Goal: Task Accomplishment & Management: Manage account settings

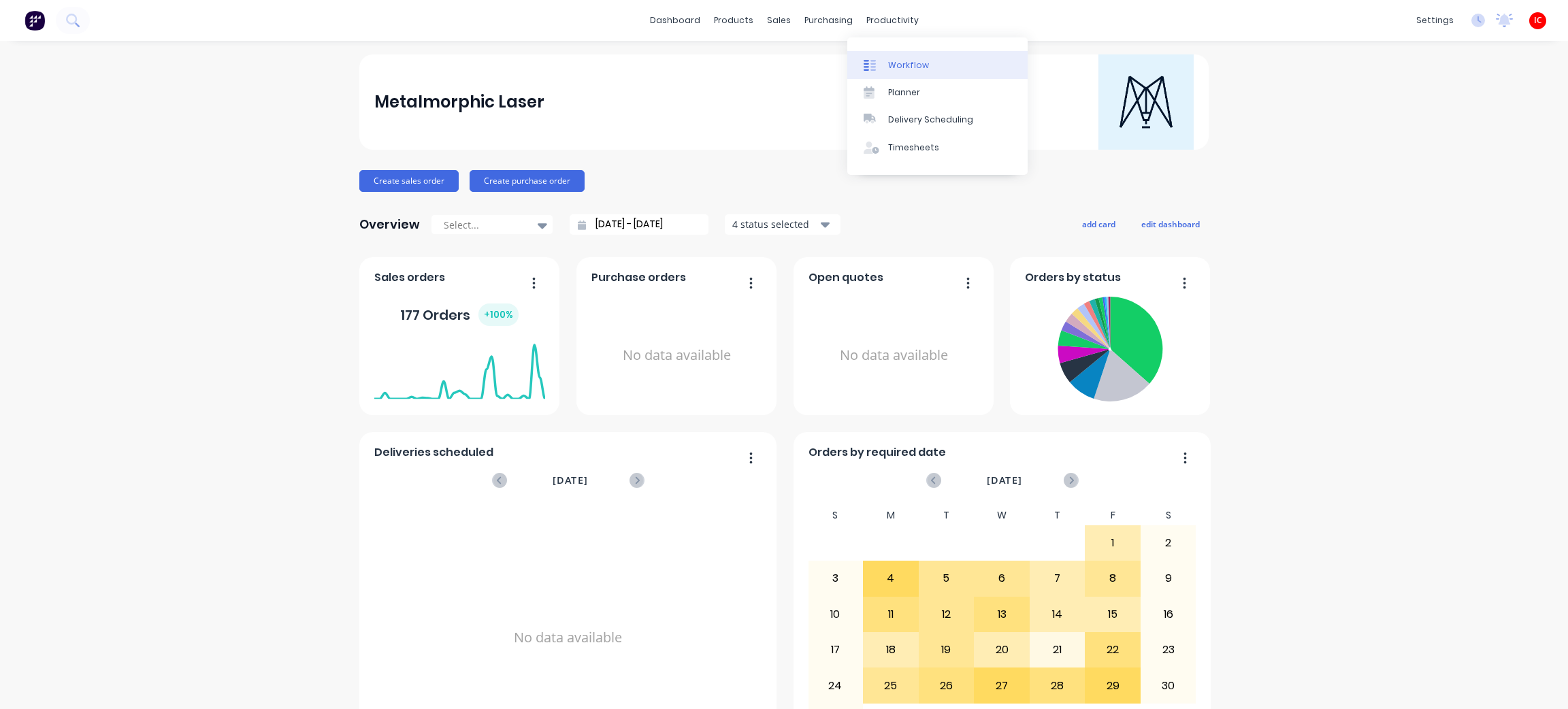
click at [903, 68] on div "Workflow" at bounding box center [908, 66] width 41 height 12
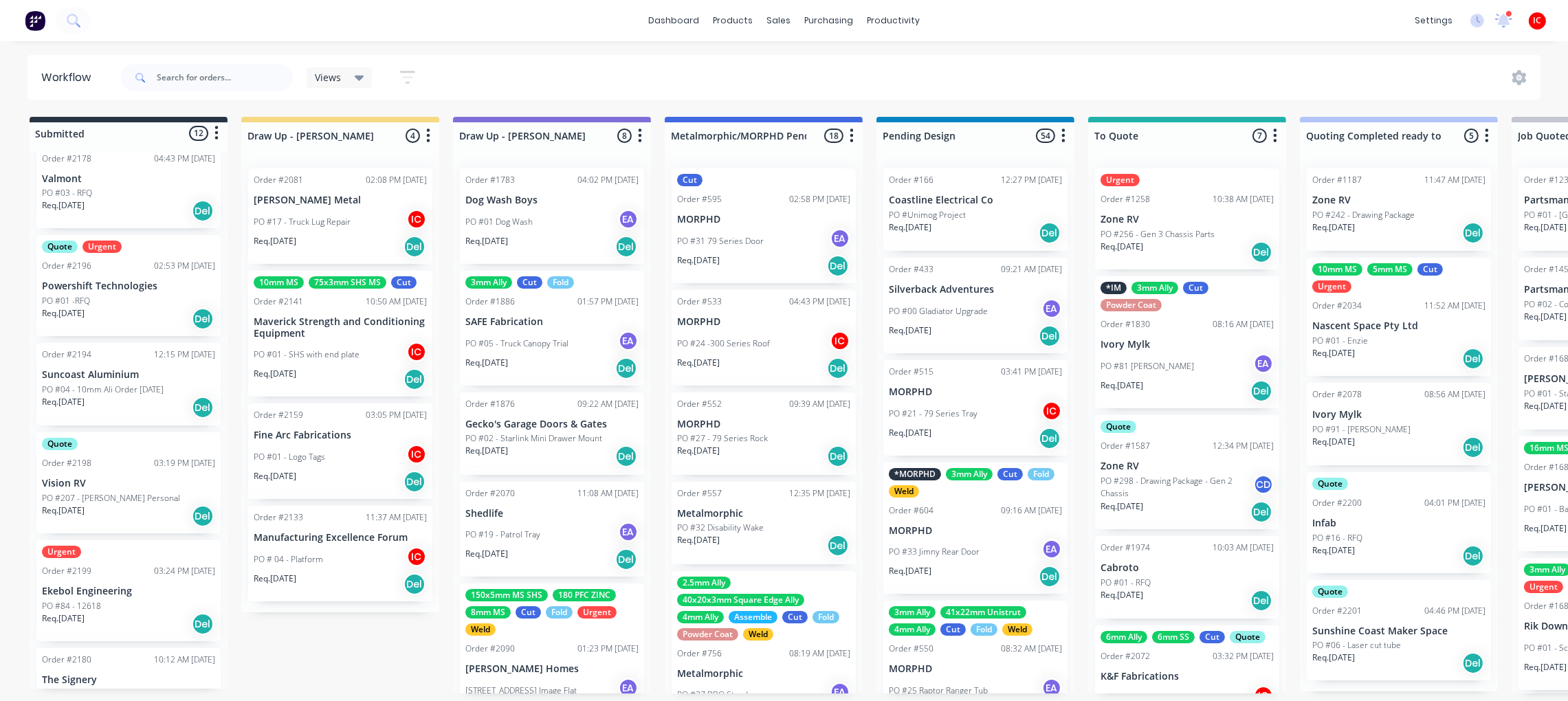
scroll to position [2, 0]
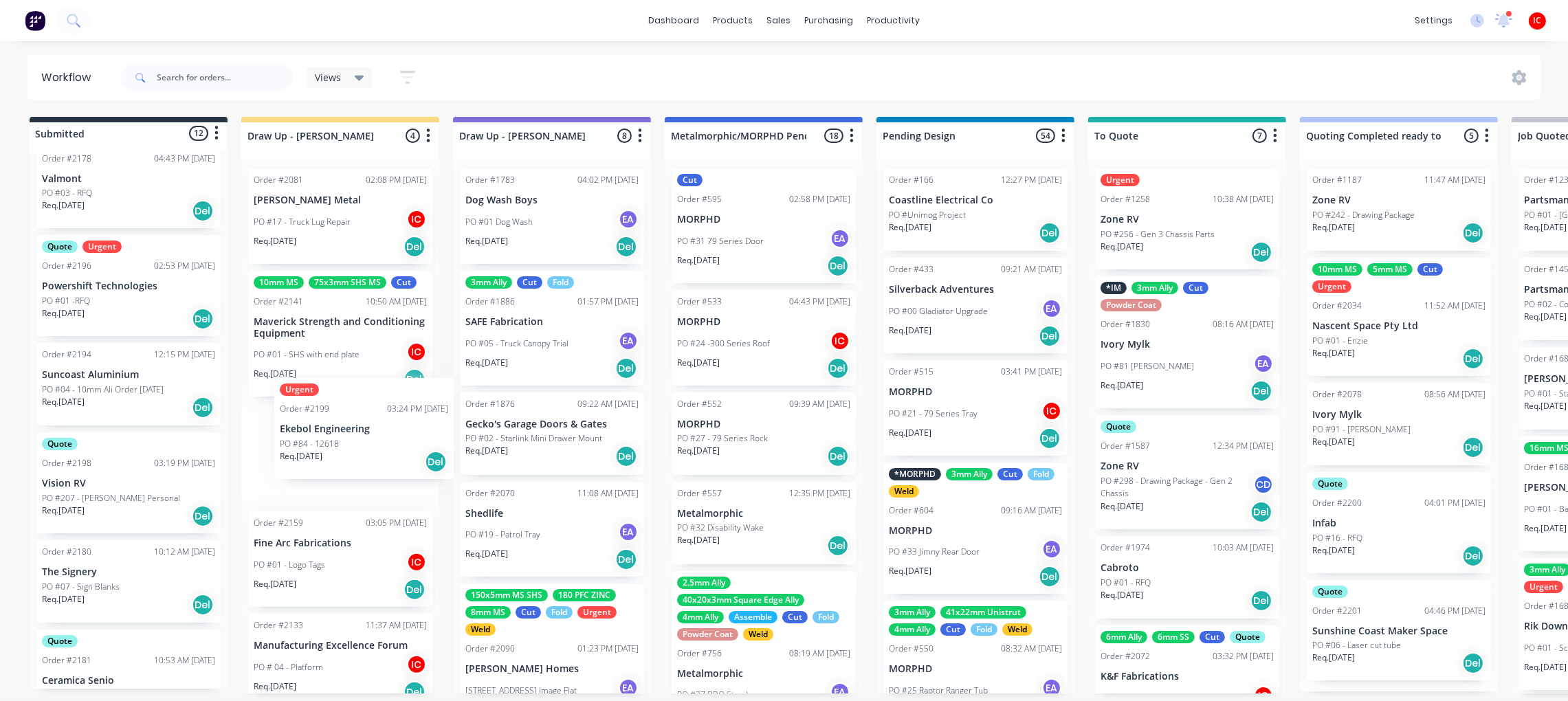
drag, startPoint x: 102, startPoint y: 589, endPoint x: 347, endPoint y: 423, distance: 295.9
click at [358, 463] on div "PO #84 - 12618" at bounding box center [340, 469] width 173 height 13
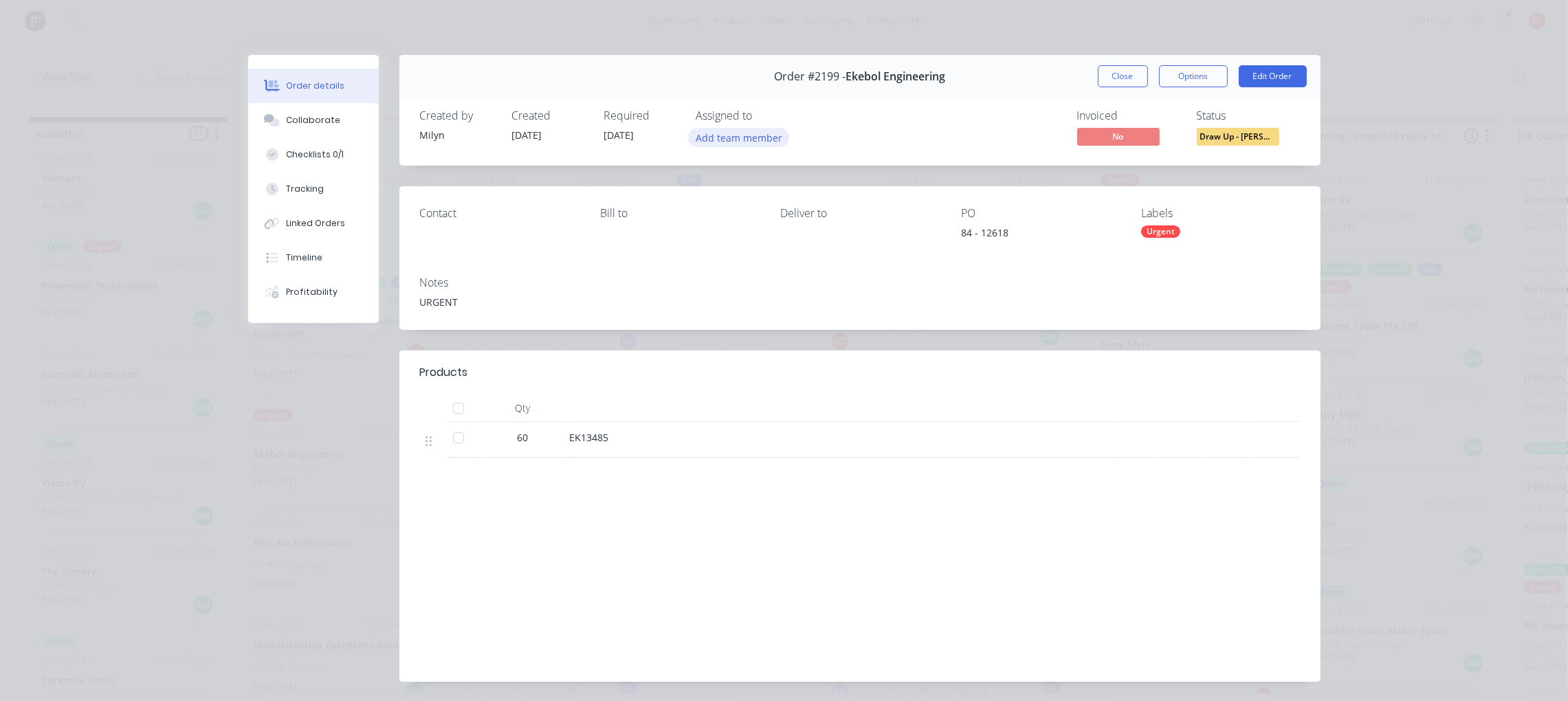
click at [721, 143] on button "Add team member" at bounding box center [738, 137] width 101 height 19
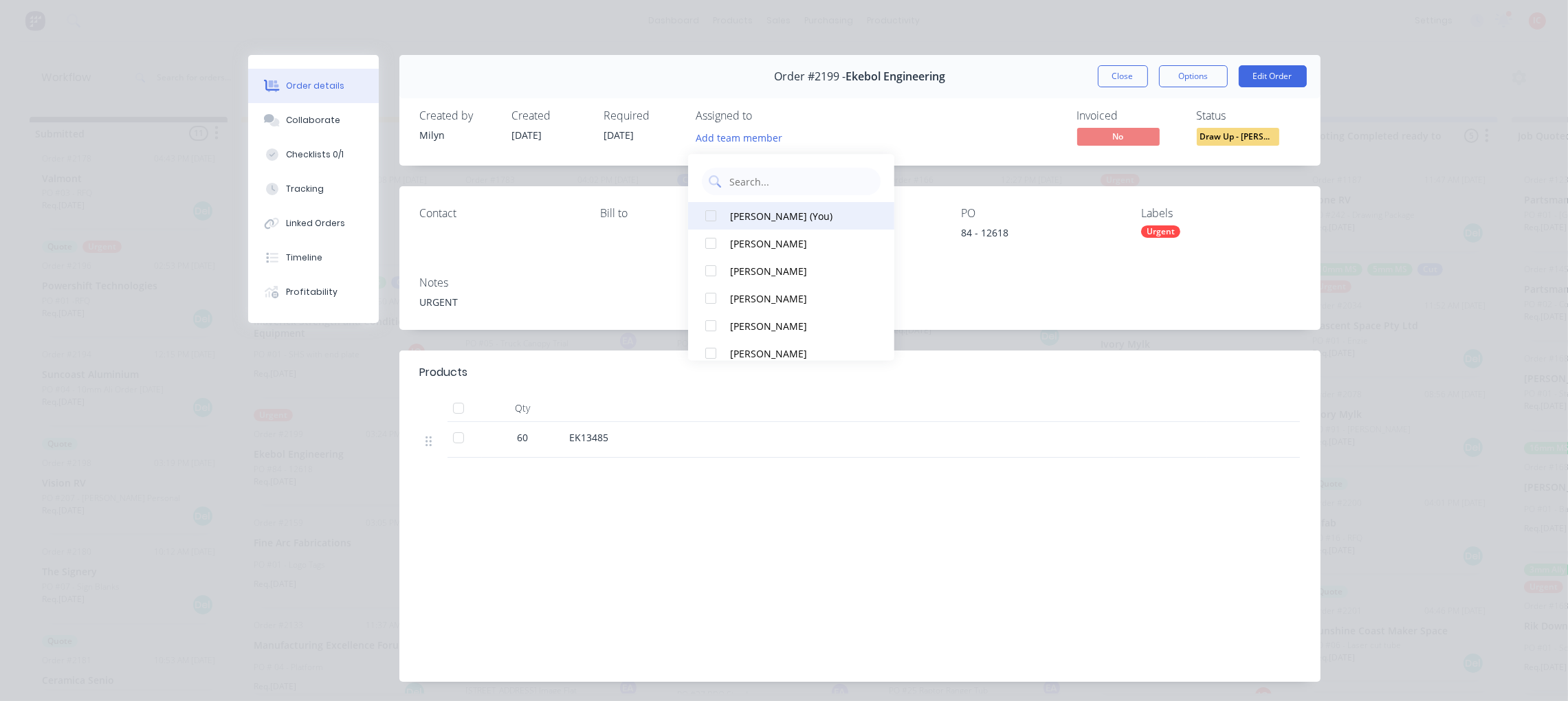
click at [761, 209] on div "[PERSON_NAME] (You)" at bounding box center [798, 216] width 137 height 14
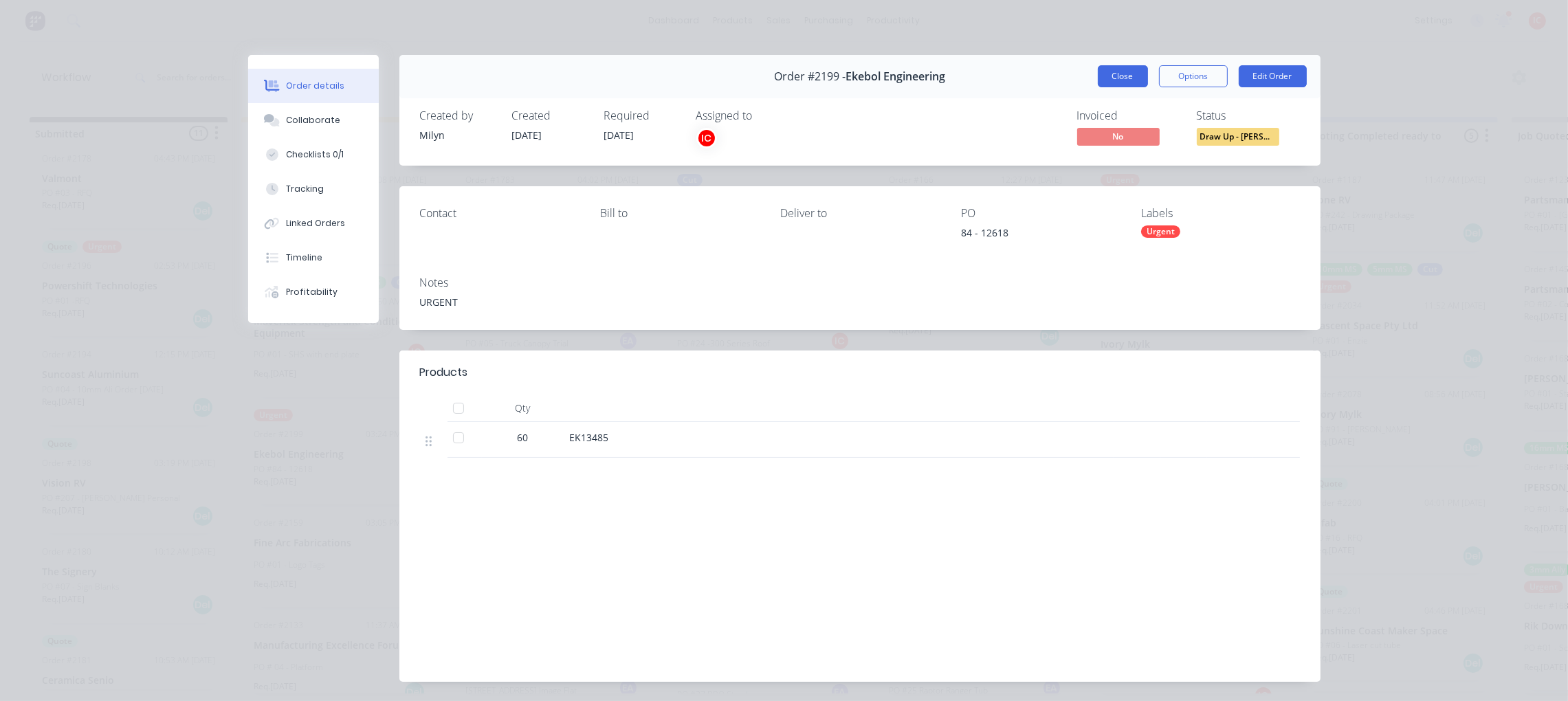
click at [1121, 72] on button "Close" at bounding box center [1123, 76] width 50 height 22
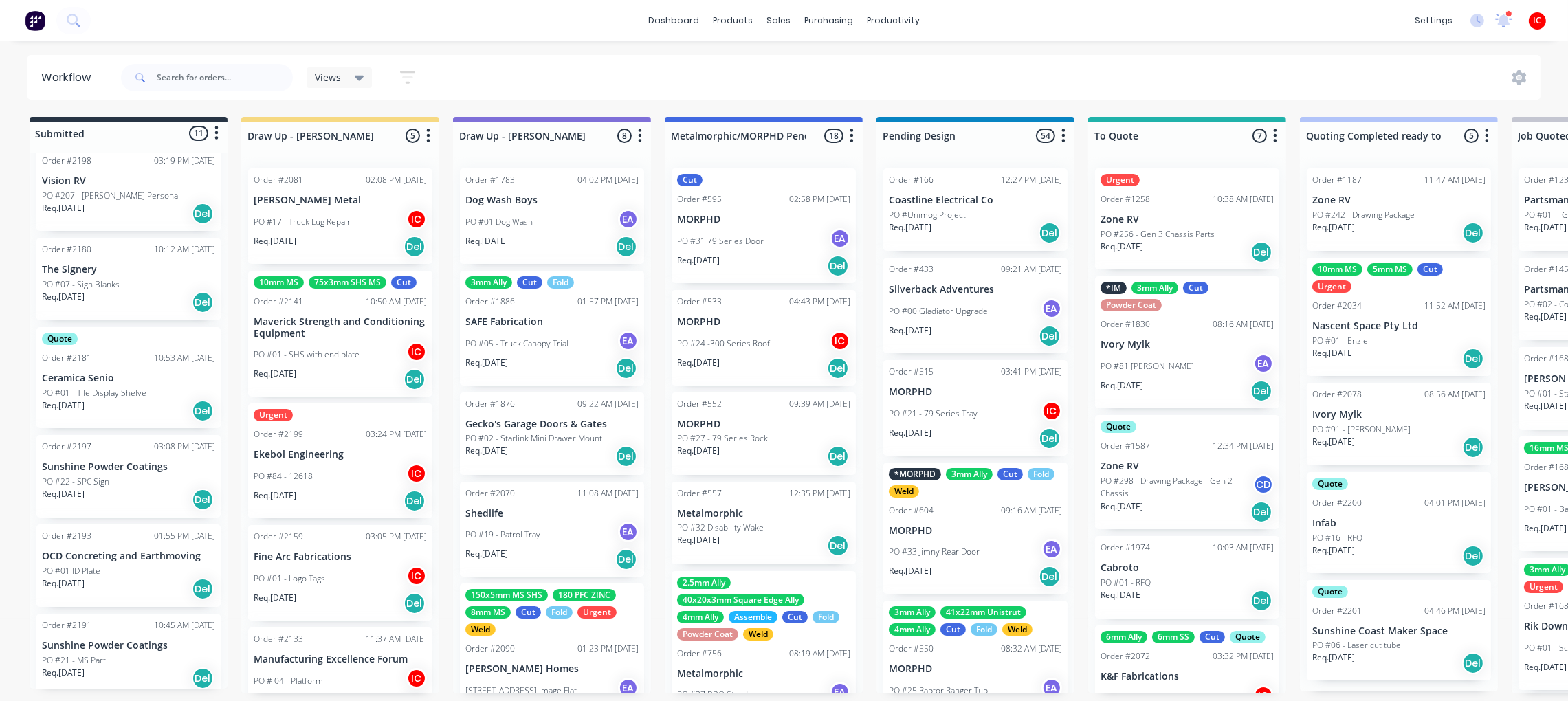
scroll to position [620, 0]
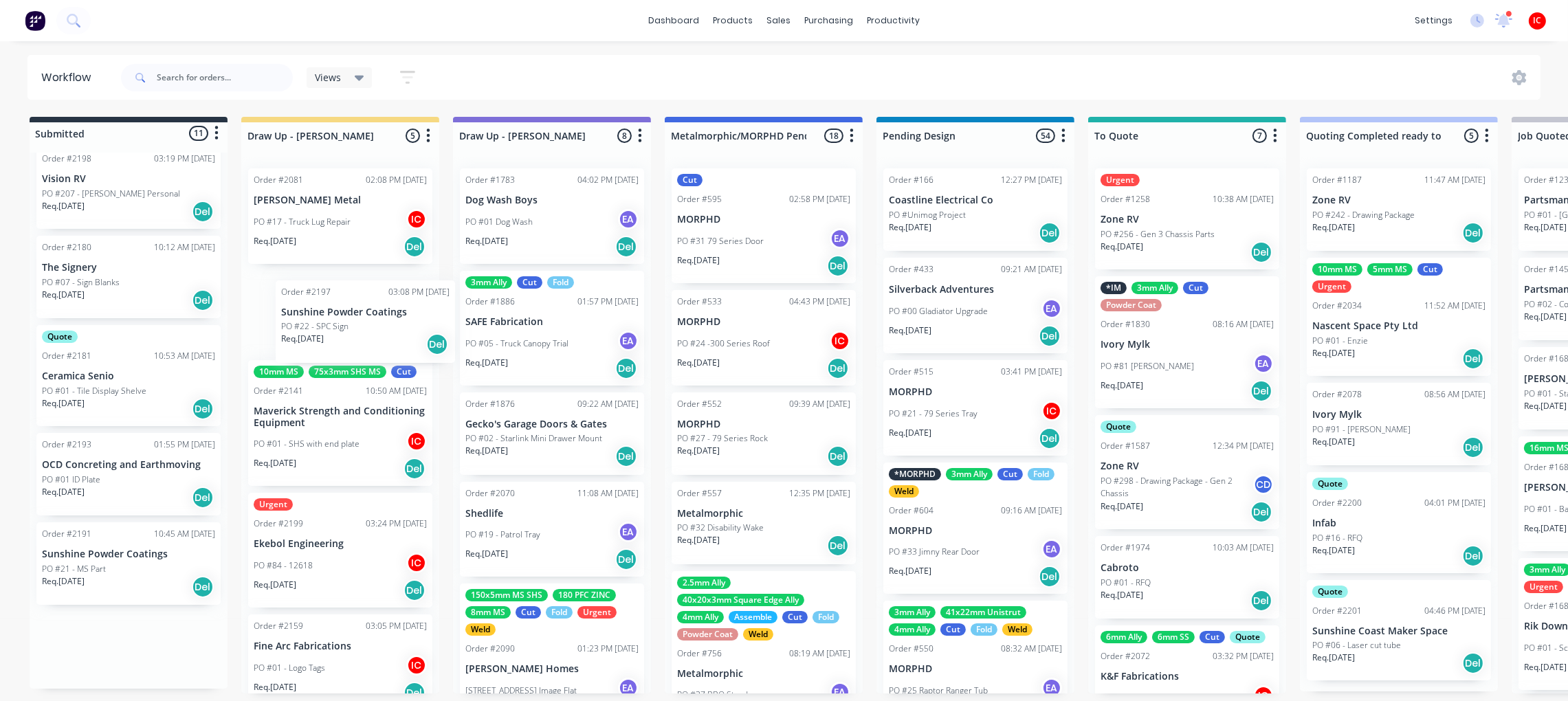
drag, startPoint x: 118, startPoint y: 487, endPoint x: 355, endPoint y: 329, distance: 284.8
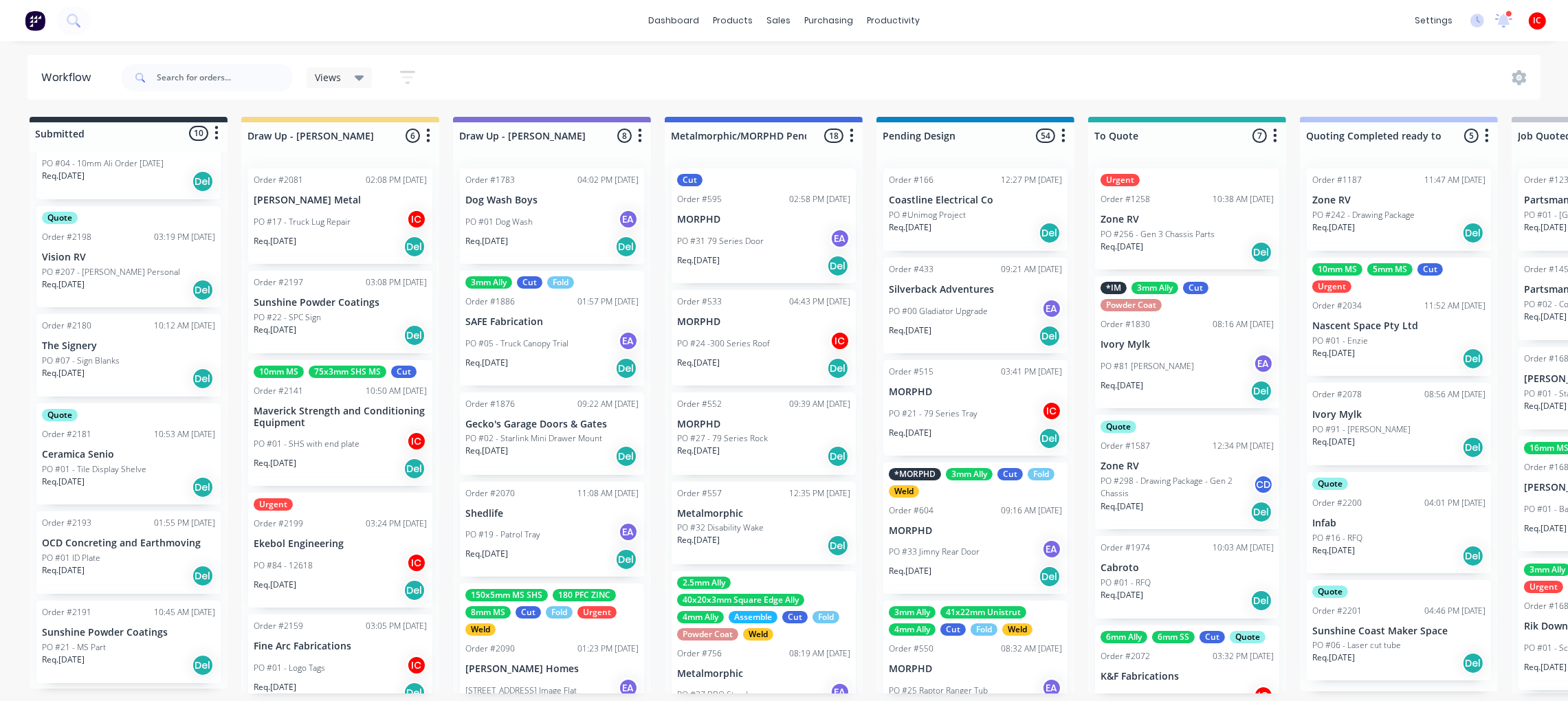
scroll to position [530, 0]
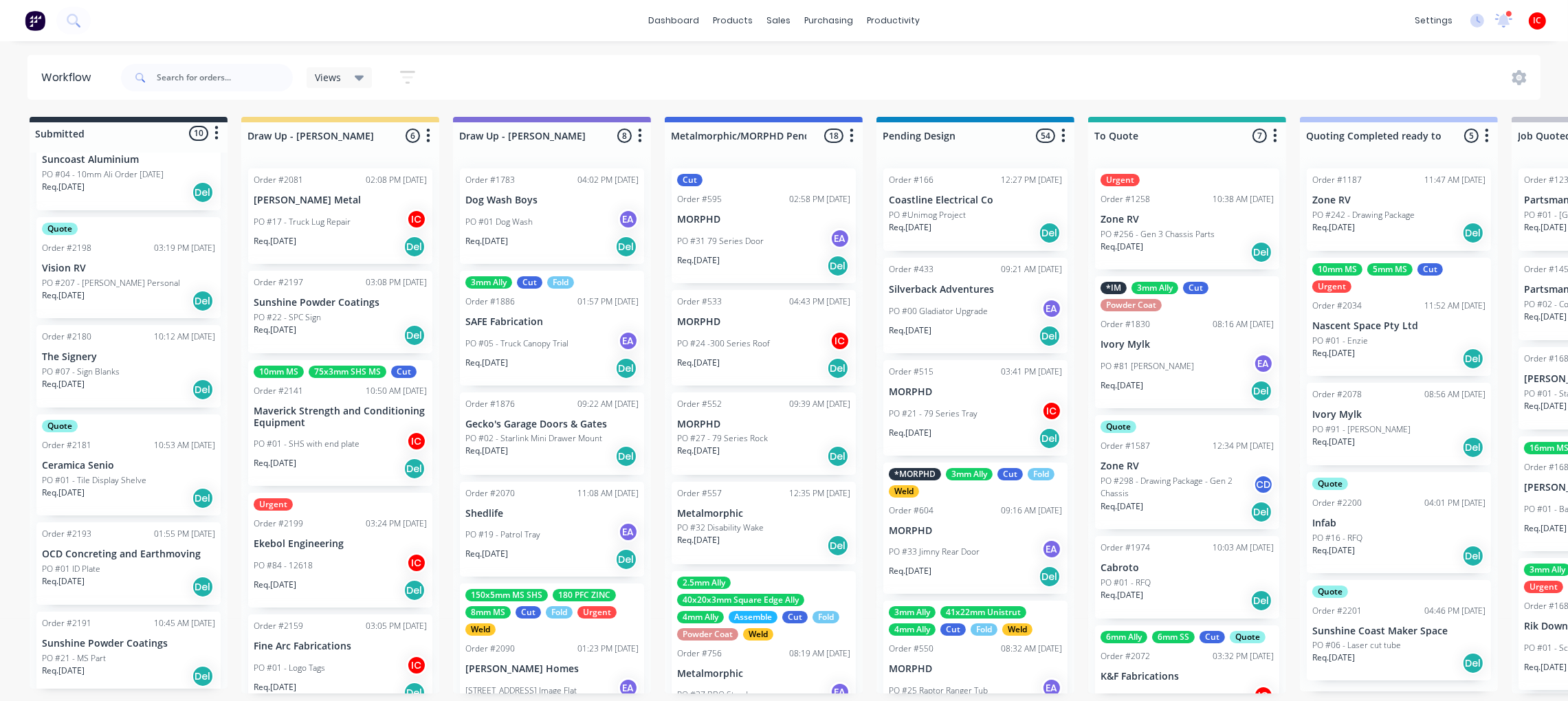
click at [364, 317] on div "PO #22 - SPC Sign" at bounding box center [340, 317] width 173 height 13
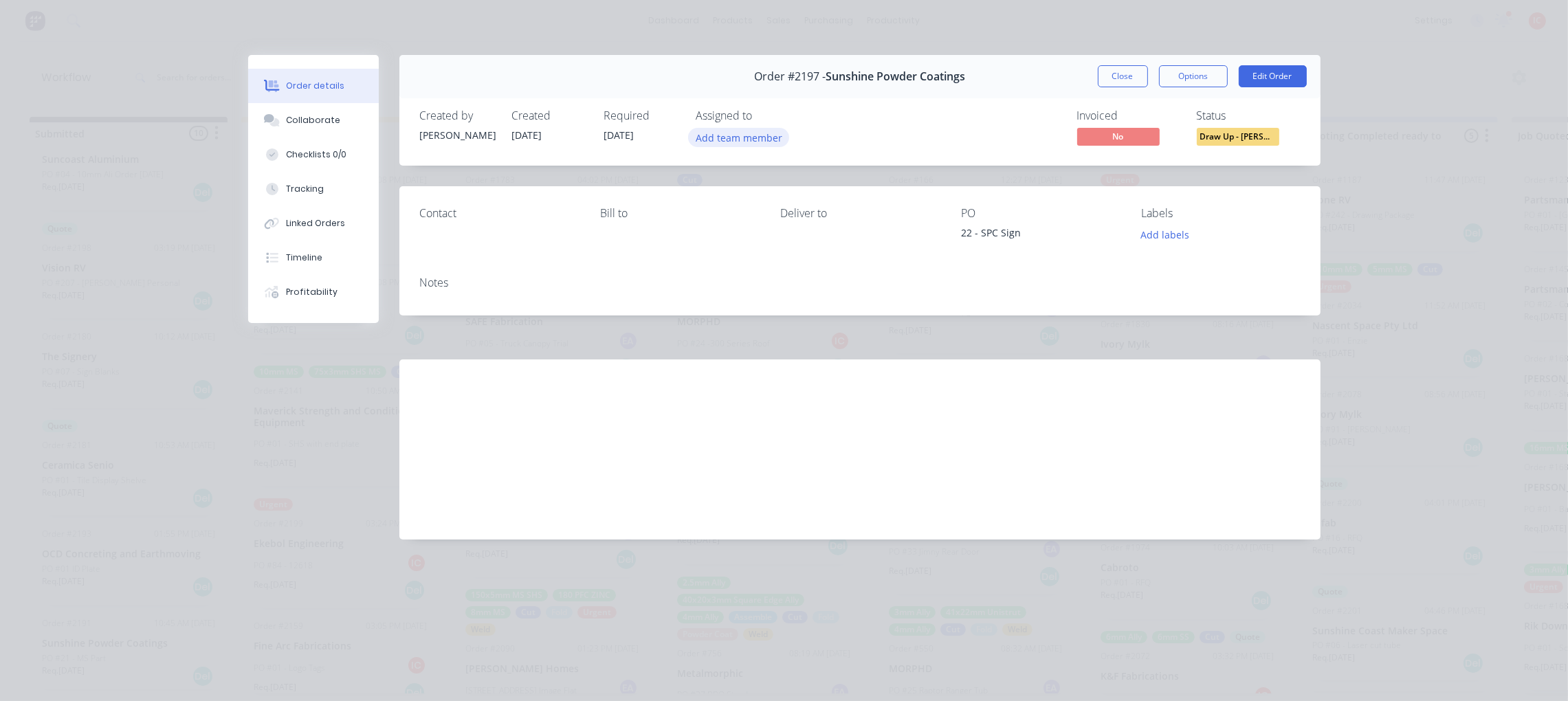
click at [736, 135] on button "Add team member" at bounding box center [738, 137] width 101 height 19
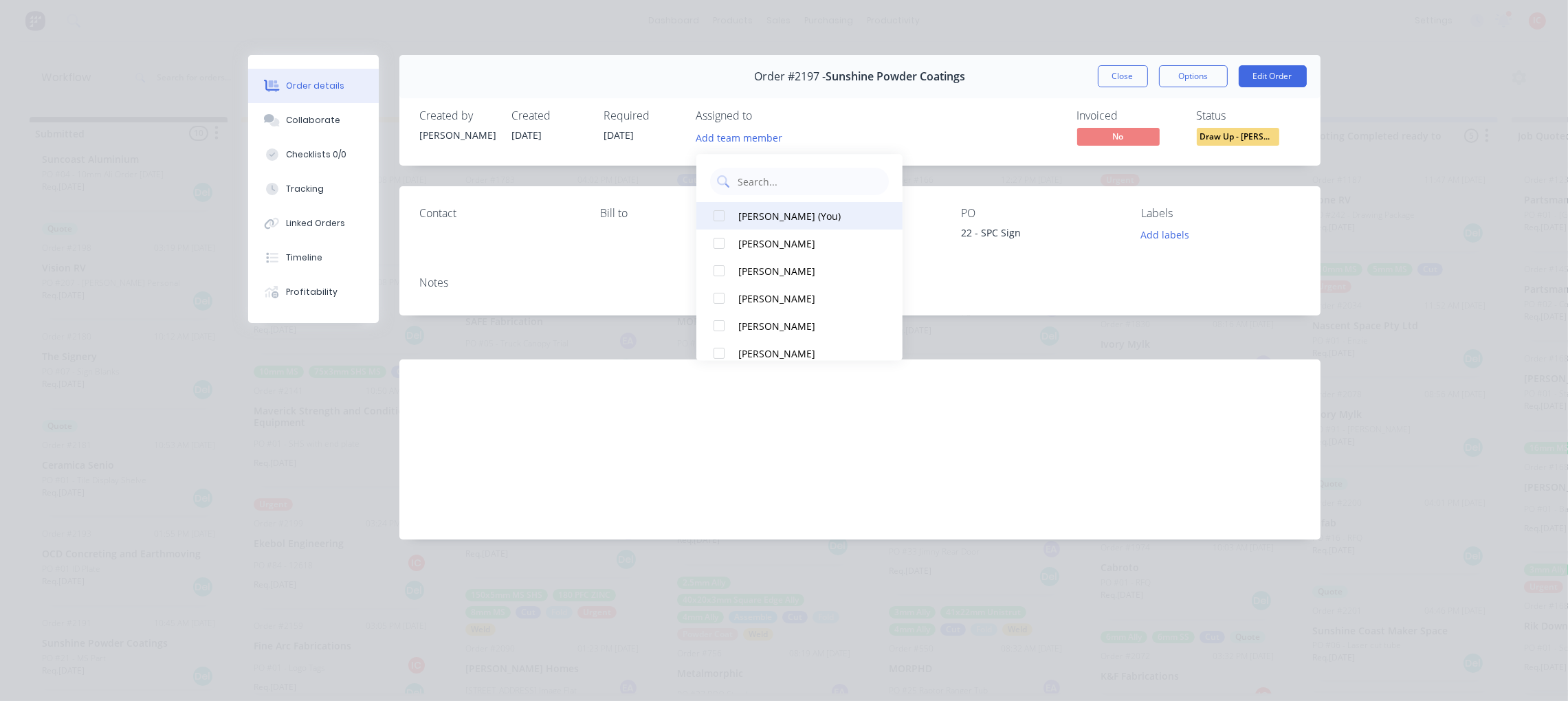
click at [752, 218] on div "[PERSON_NAME] (You)" at bounding box center [807, 216] width 137 height 14
click at [1119, 80] on button "Close" at bounding box center [1123, 76] width 50 height 22
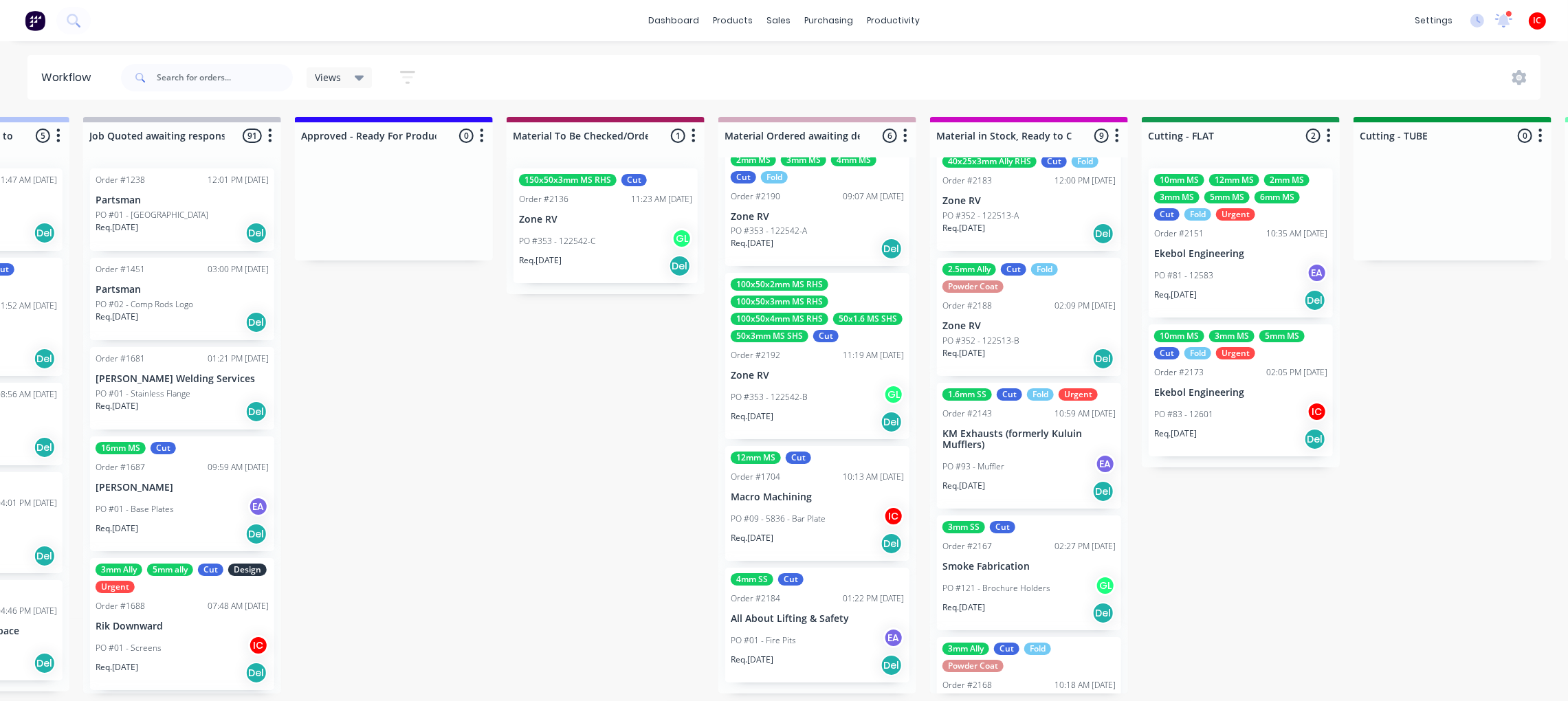
scroll to position [0, 0]
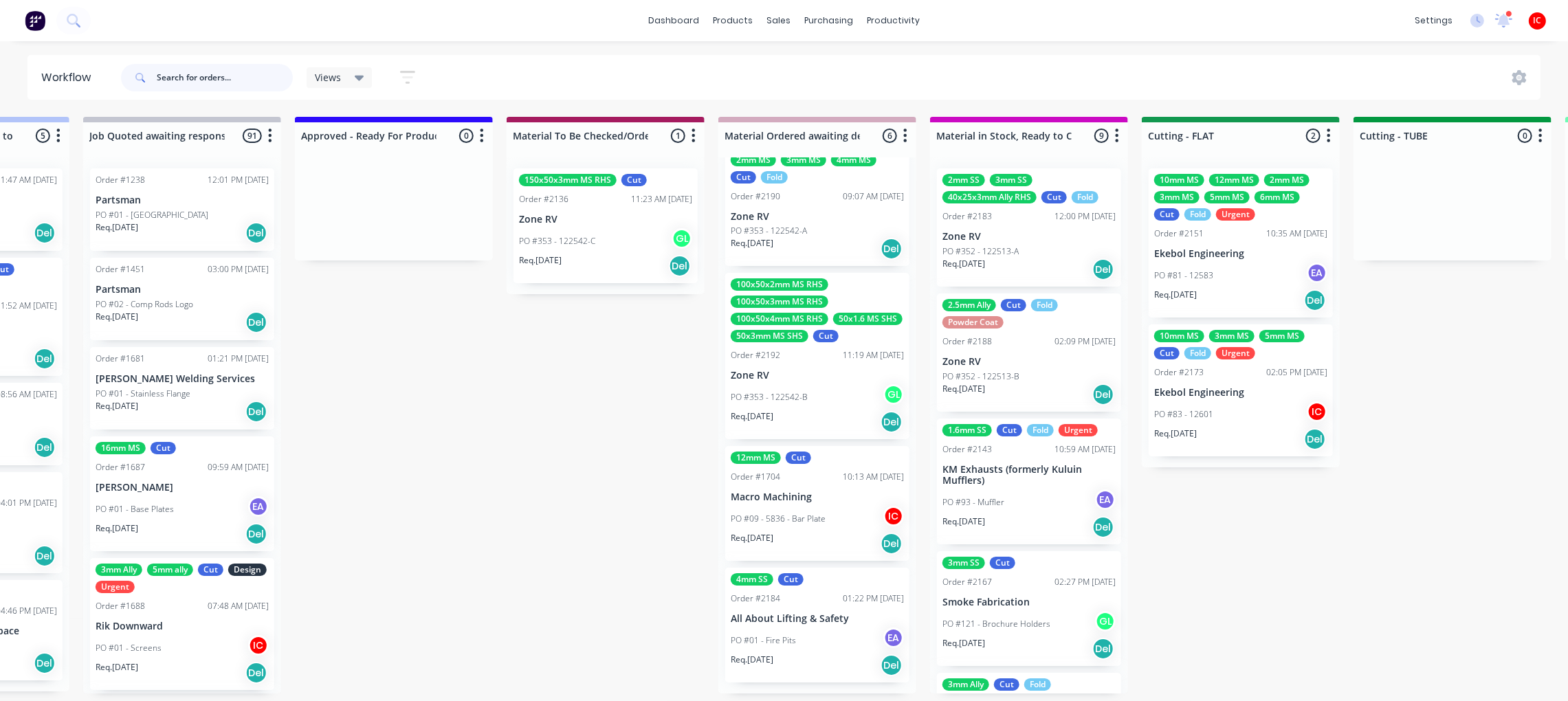
click at [248, 70] on input "text" at bounding box center [225, 77] width 136 height 28
type input "manuf"
